Goal: Answer question/provide support

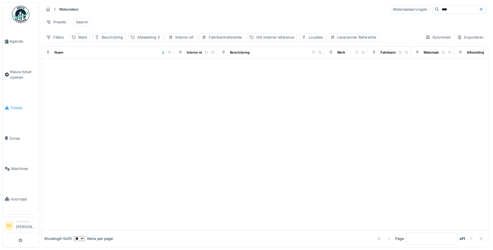
click at [14, 106] on span "Tickets" at bounding box center [23, 107] width 26 height 5
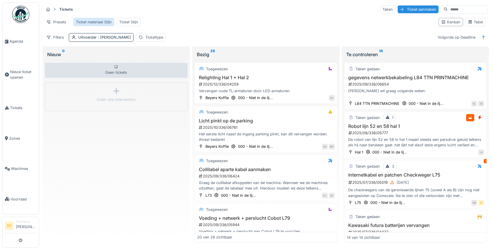
click at [93, 21] on div "Ticket materiaal Stijn" at bounding box center [94, 21] width 36 height 5
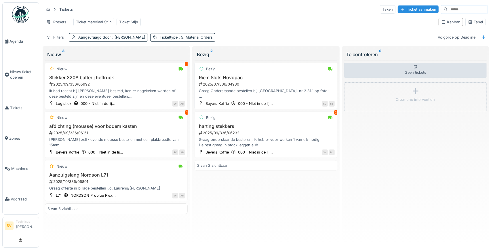
click at [232, 82] on div "2025/07/336/04930" at bounding box center [266, 84] width 137 height 5
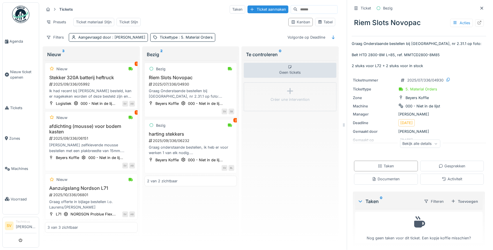
scroll to position [3, 0]
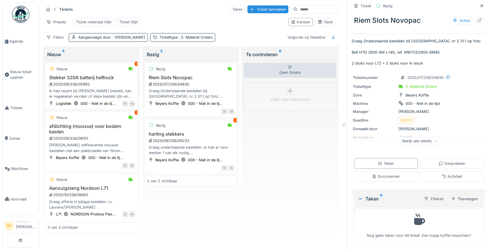
click at [429, 138] on div "Bekijk alle details" at bounding box center [420, 141] width 40 height 8
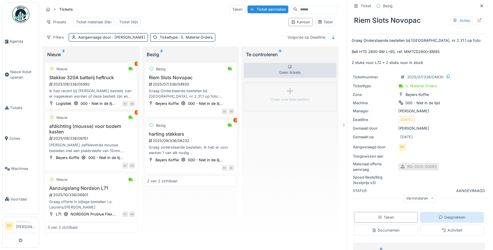
click at [454, 217] on div "Gesprekken" at bounding box center [452, 217] width 27 height 5
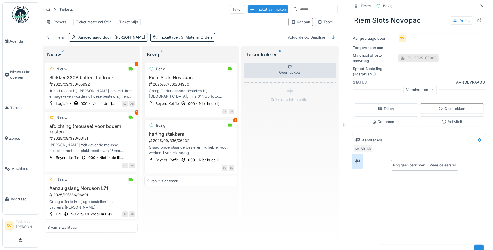
scroll to position [130, 0]
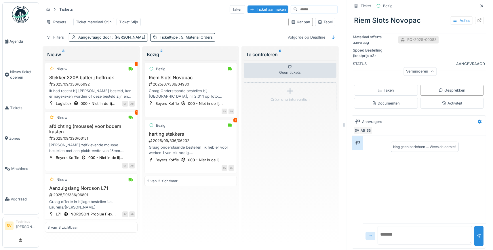
click at [401, 238] on textarea at bounding box center [425, 235] width 94 height 18
type textarea "**********"
click at [481, 236] on div at bounding box center [479, 235] width 5 height 5
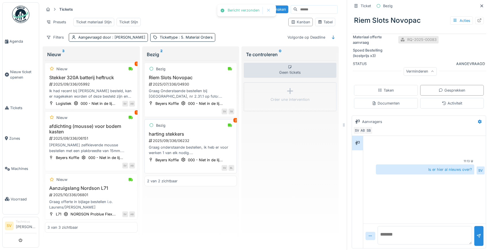
click at [160, 135] on h3 "harting stekkers" at bounding box center [191, 133] width 88 height 5
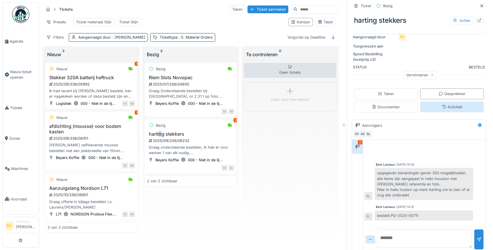
scroll to position [145, 0]
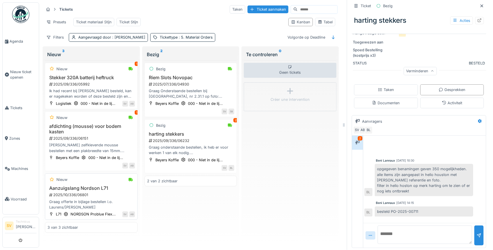
click at [83, 194] on div "2025/10/336/06801" at bounding box center [92, 194] width 86 height 5
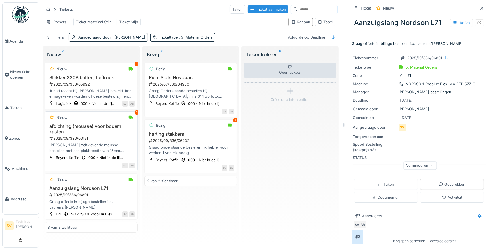
click at [100, 139] on div "2025/09/336/06151" at bounding box center [92, 138] width 86 height 5
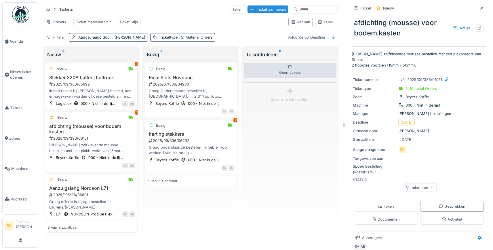
click at [80, 89] on div "Ik had recent bij [PERSON_NAME] besteld, kan er nagekeken worden of deze bestel…" at bounding box center [92, 93] width 88 height 11
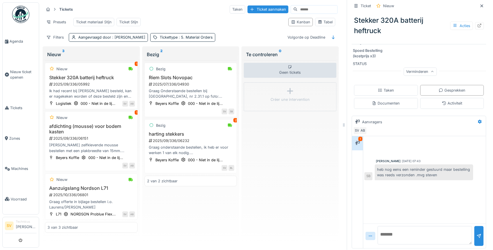
scroll to position [149, 0]
click at [83, 126] on h3 "afdichting (mousse) voor bodem kasten" at bounding box center [92, 129] width 88 height 11
